Goal: Task Accomplishment & Management: Use online tool/utility

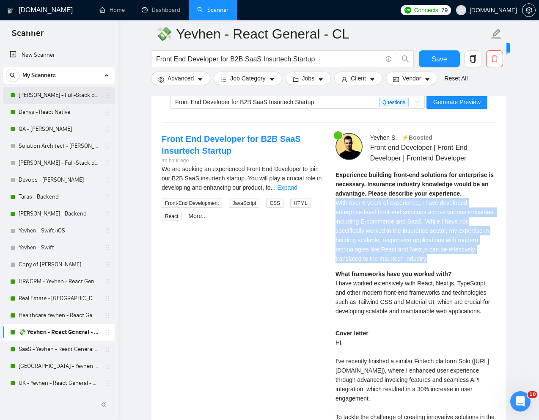
scroll to position [112, 0]
click at [54, 94] on link "[PERSON_NAME] - Full-Stack dev" at bounding box center [59, 95] width 80 height 17
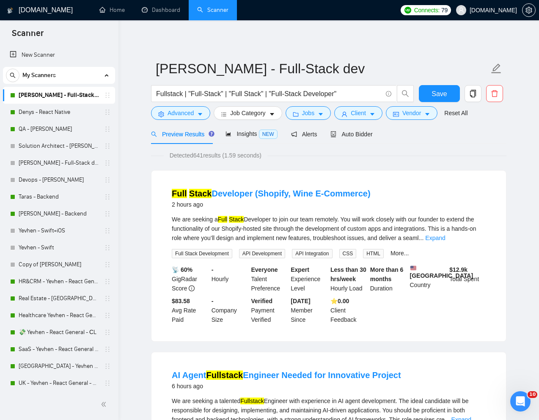
click at [174, 111] on span "Advanced" at bounding box center [180, 112] width 26 height 9
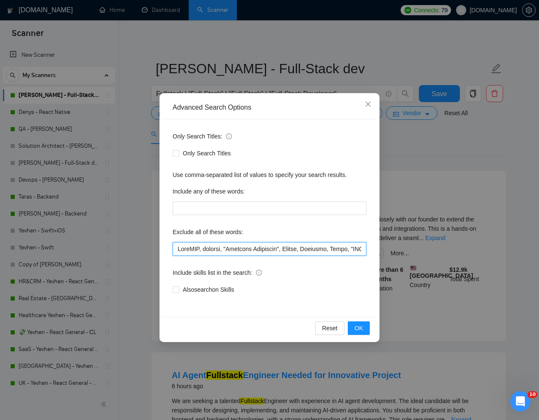
click at [176, 247] on input "text" at bounding box center [270, 249] width 194 height 14
paste input "Shopify"
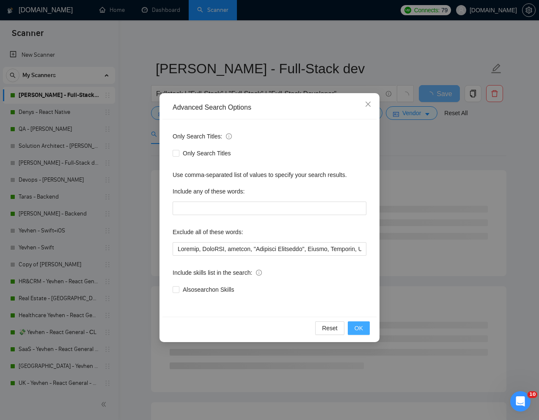
click at [360, 329] on span "OK" at bounding box center [358, 327] width 8 height 9
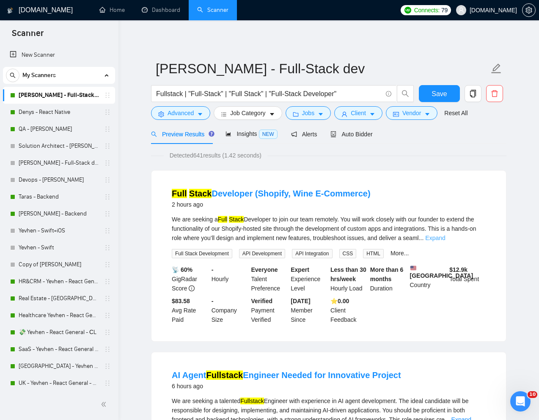
click at [445, 238] on link "Expand" at bounding box center [435, 237] width 20 height 7
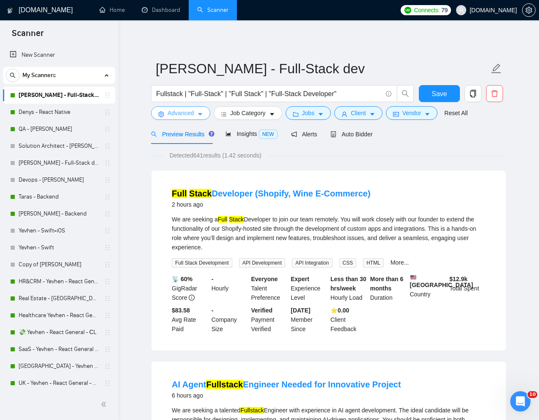
click at [178, 110] on span "Advanced" at bounding box center [180, 112] width 26 height 9
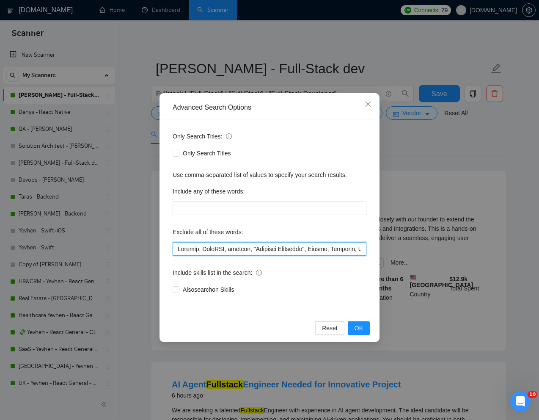
click at [198, 250] on input "text" at bounding box center [270, 249] width 194 height 14
type input "Shopify*, FastAPI, igaming, "Linkedin Marketing", Ubuntu, Drchrono, Rails, "VBA…"
click at [360, 324] on span "OK" at bounding box center [358, 327] width 8 height 9
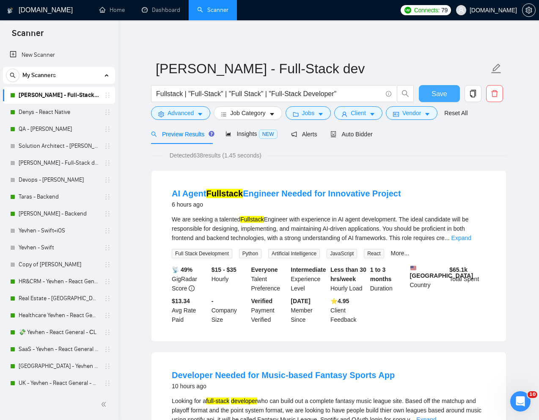
click at [442, 91] on span "Save" at bounding box center [438, 93] width 15 height 11
